Goal: Book appointment/travel/reservation

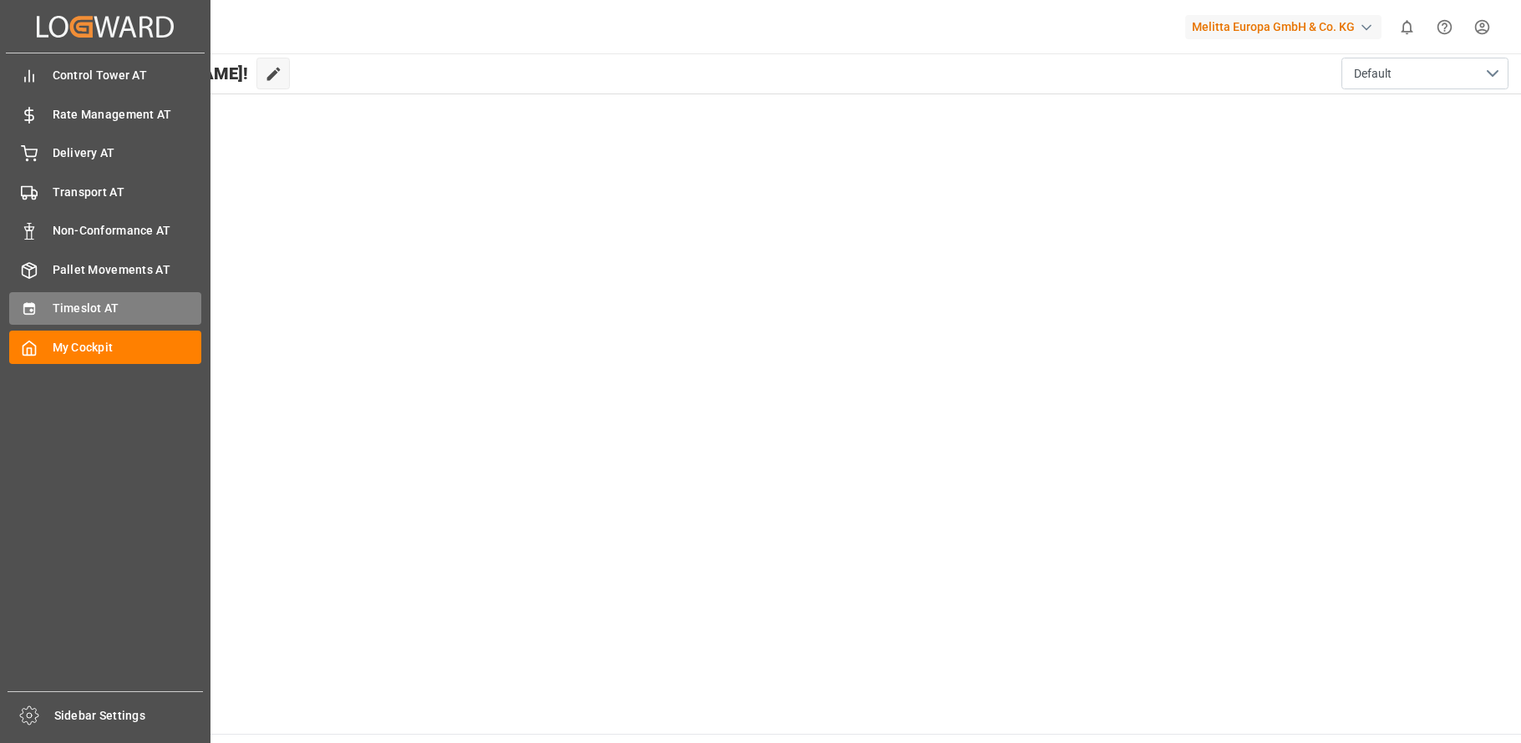
click at [49, 305] on div "Timeslot AT Timeslot AT" at bounding box center [105, 308] width 192 height 33
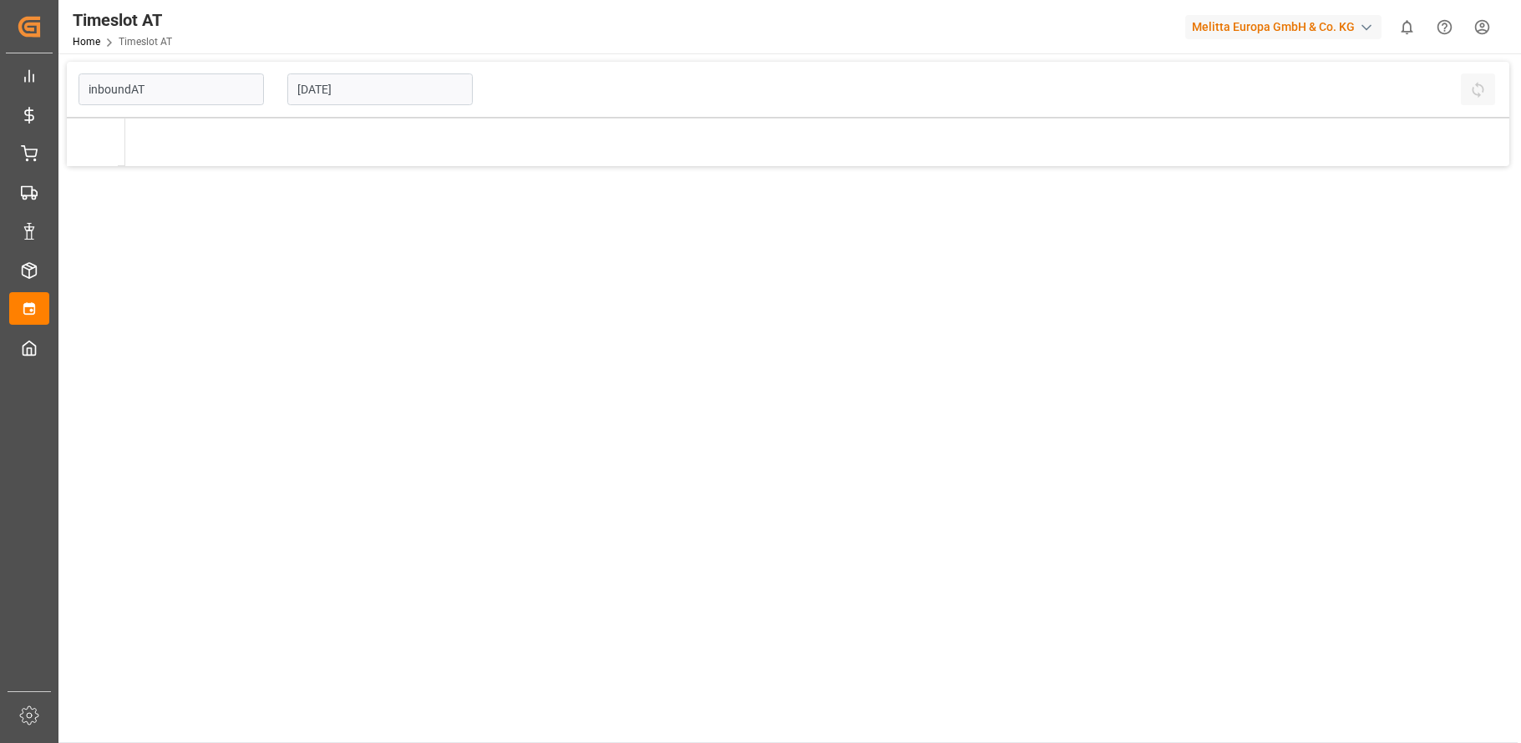
type input "Inbound AT"
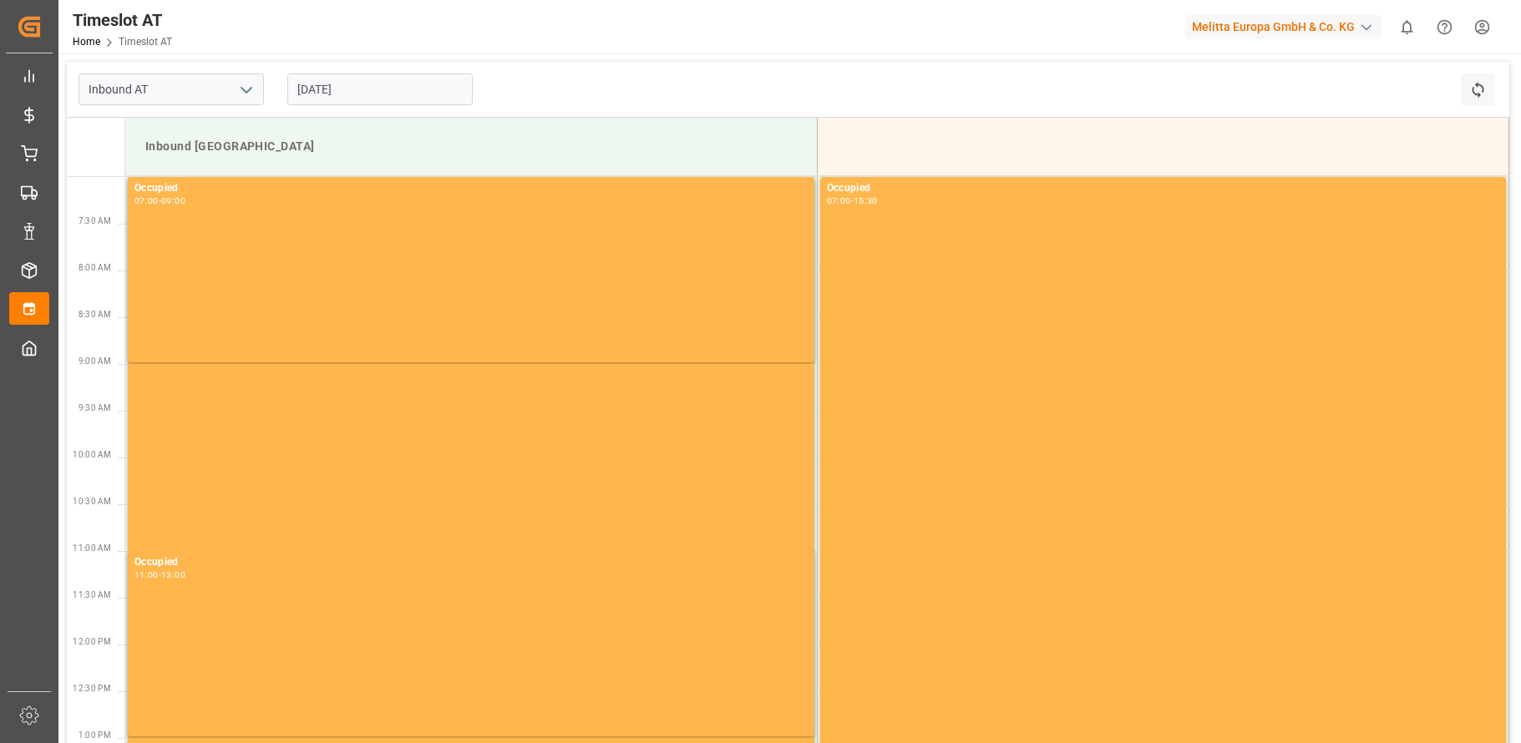
click at [324, 91] on input "[DATE]" at bounding box center [379, 89] width 185 height 32
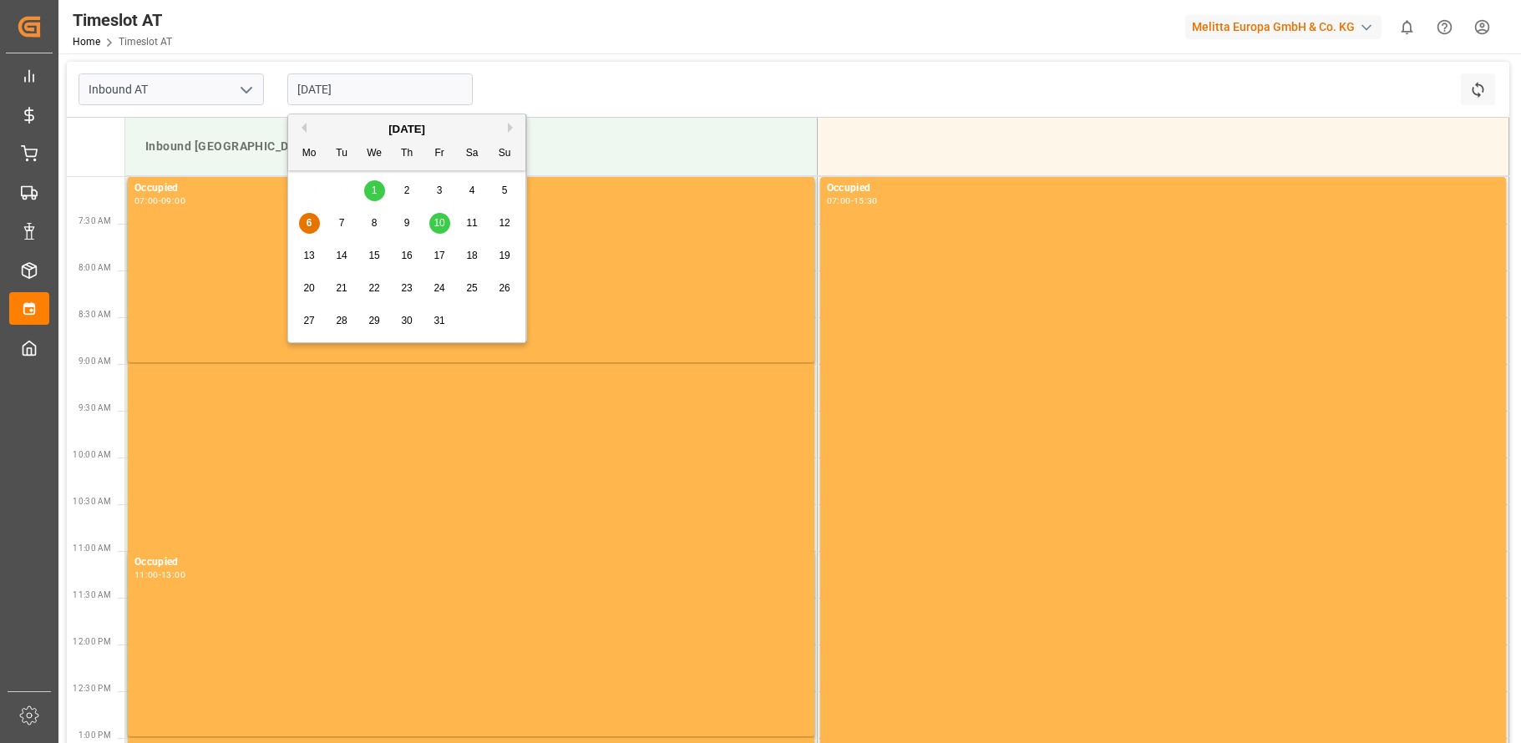
click at [308, 253] on span "13" at bounding box center [308, 256] width 11 height 12
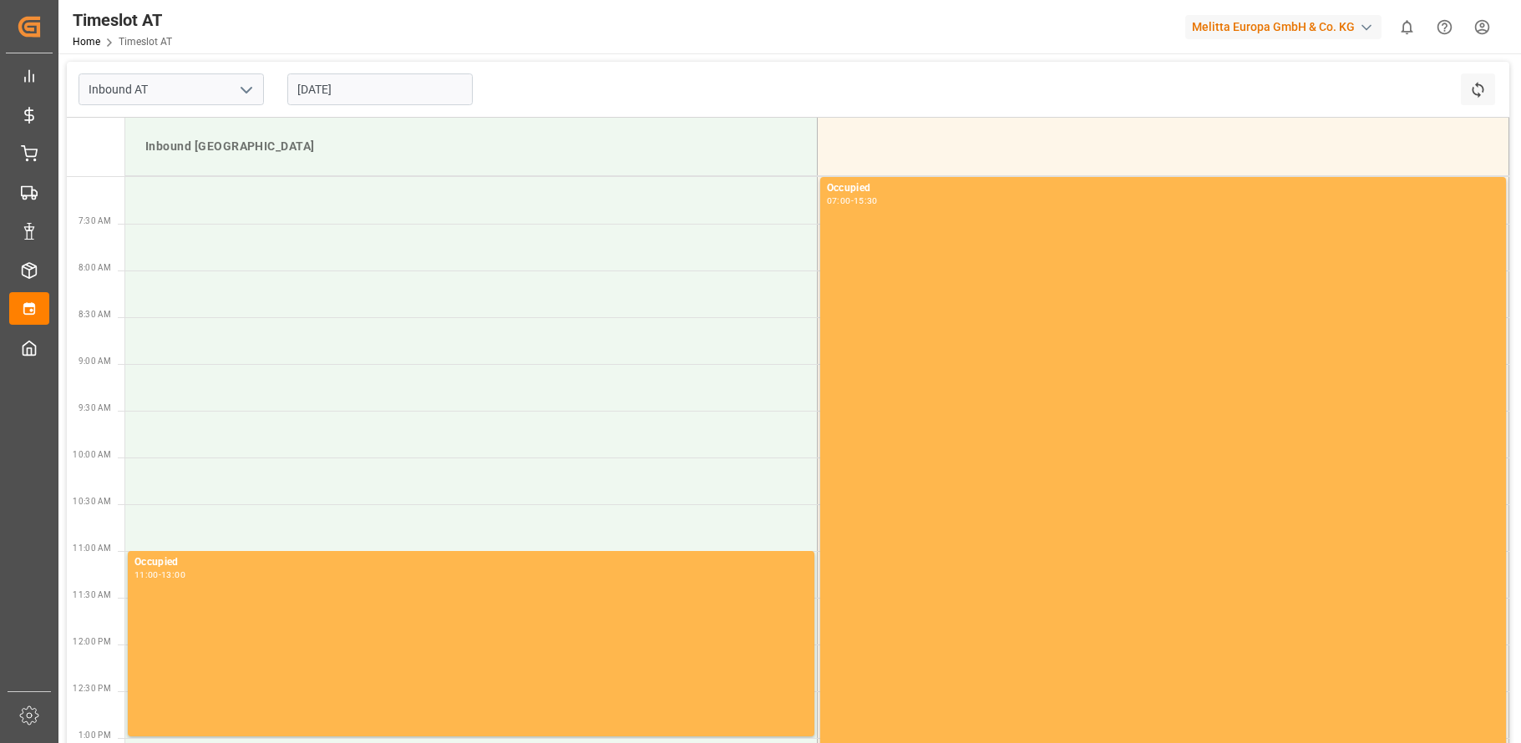
click at [337, 89] on input "[DATE]" at bounding box center [379, 89] width 185 height 32
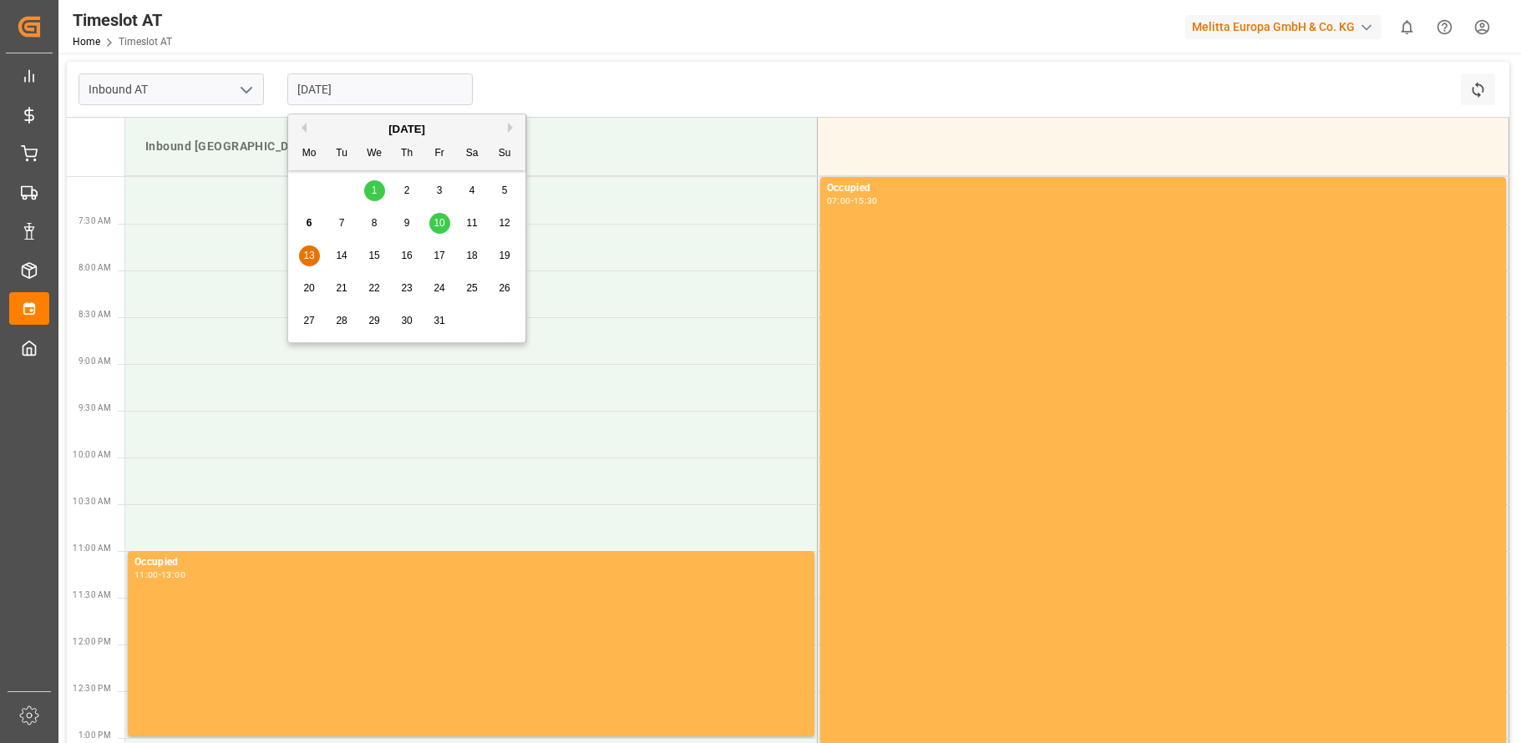
click at [305, 220] on div "6" at bounding box center [309, 224] width 21 height 20
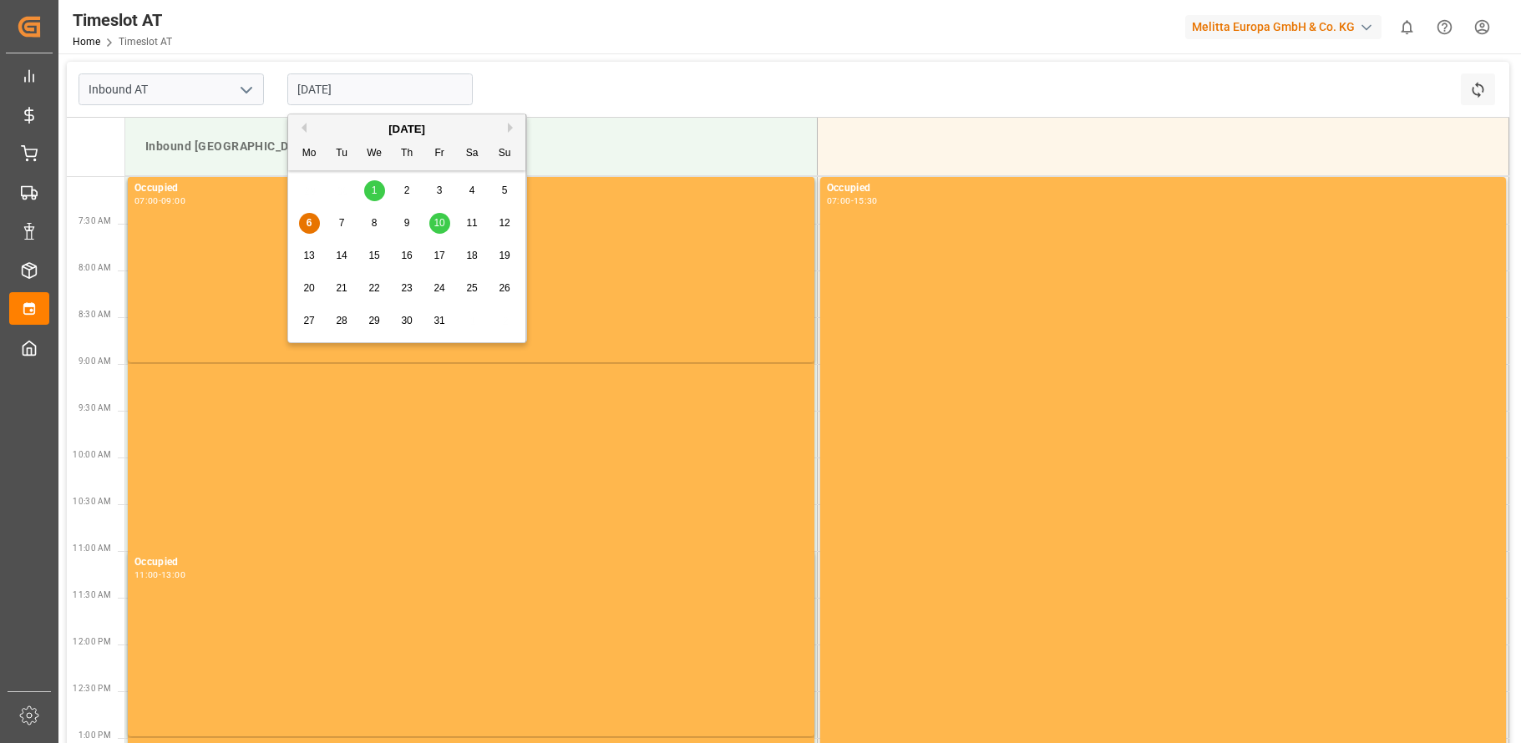
click at [363, 84] on input "[DATE]" at bounding box center [379, 89] width 185 height 32
click at [341, 219] on span "7" at bounding box center [342, 223] width 6 height 12
click at [363, 87] on input "[DATE]" at bounding box center [379, 89] width 185 height 32
click at [370, 219] on div "8" at bounding box center [374, 224] width 21 height 20
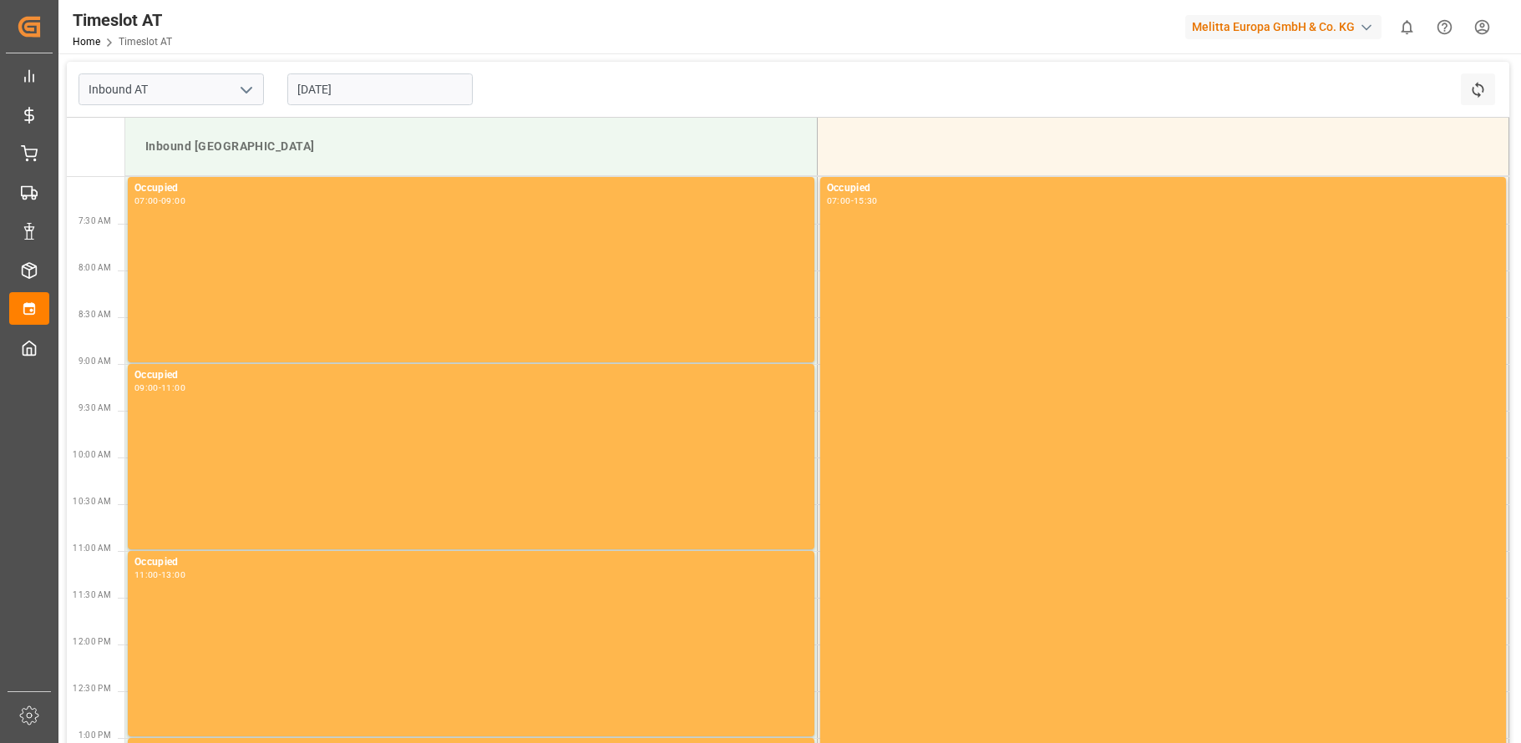
click at [387, 89] on input "[DATE]" at bounding box center [379, 89] width 185 height 32
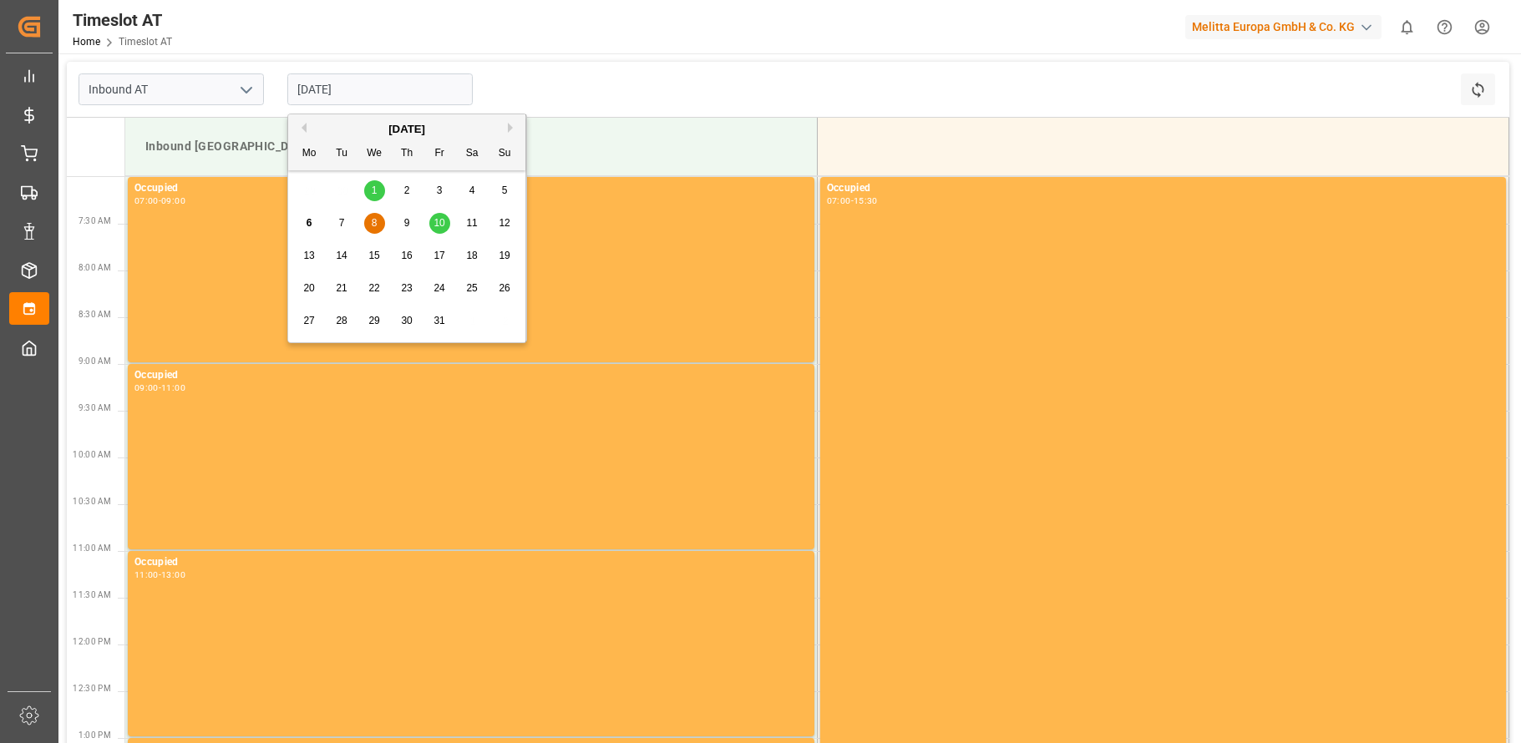
click at [403, 221] on div "9" at bounding box center [407, 224] width 21 height 20
click at [379, 88] on input "[DATE]" at bounding box center [379, 89] width 185 height 32
click at [438, 224] on span "10" at bounding box center [438, 223] width 11 height 12
type input "[DATE]"
